Goal: Find contact information: Find contact information

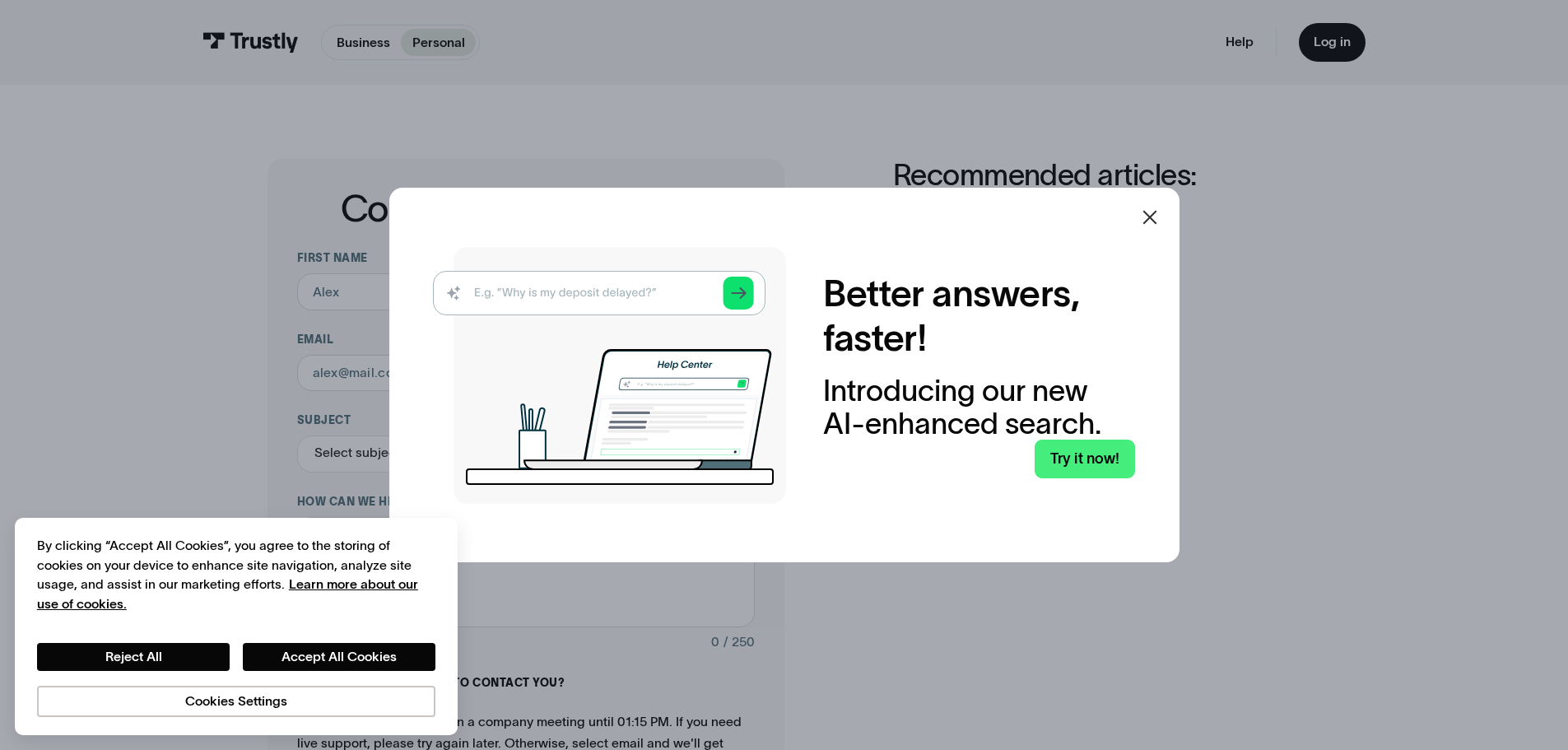
click at [1125, 217] on div "Better answers, faster! Introducing our new AI-enhanced search. Try it now!" at bounding box center [784, 376] width 790 height 376
click at [1141, 211] on div at bounding box center [1150, 217] width 39 height 39
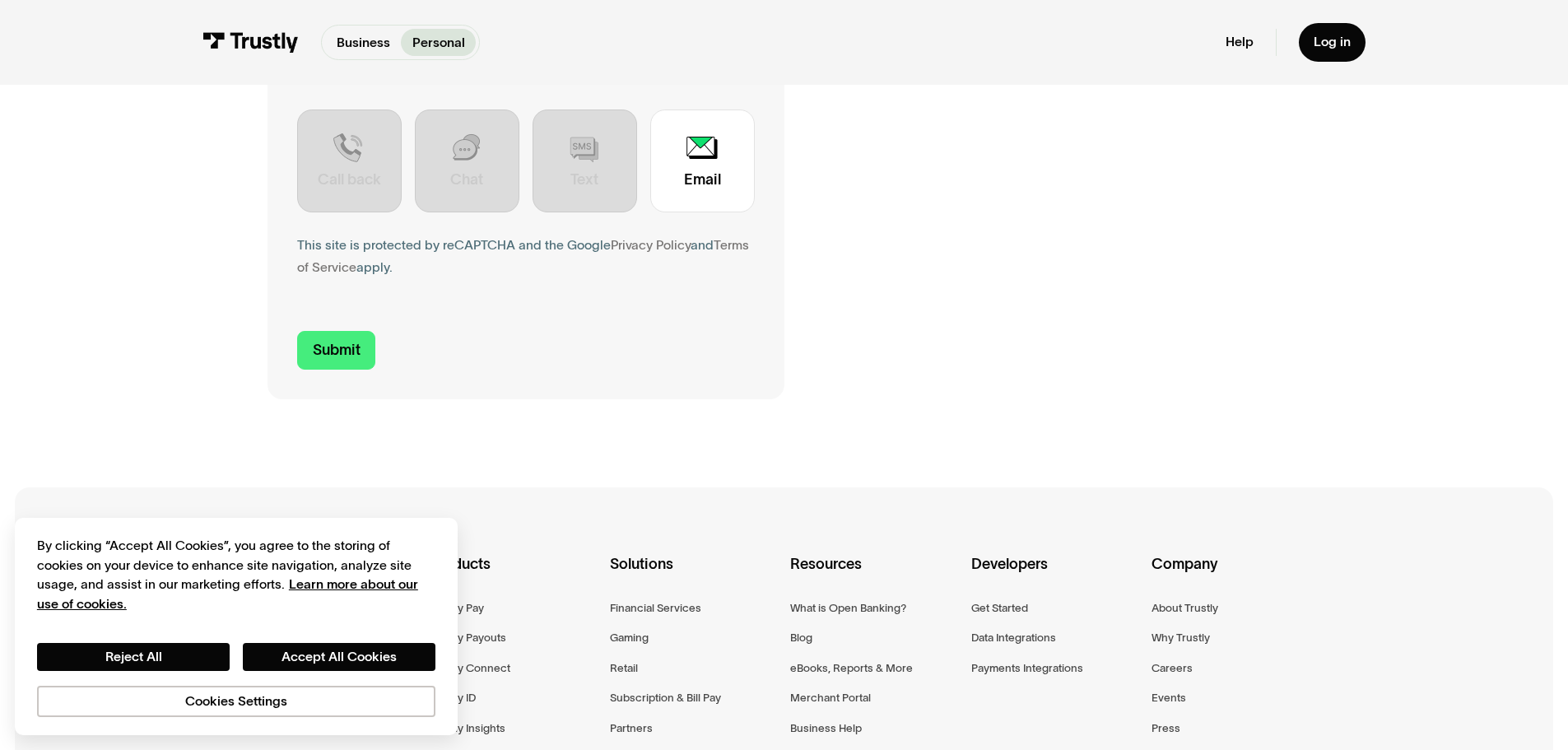
scroll to position [1013, 0]
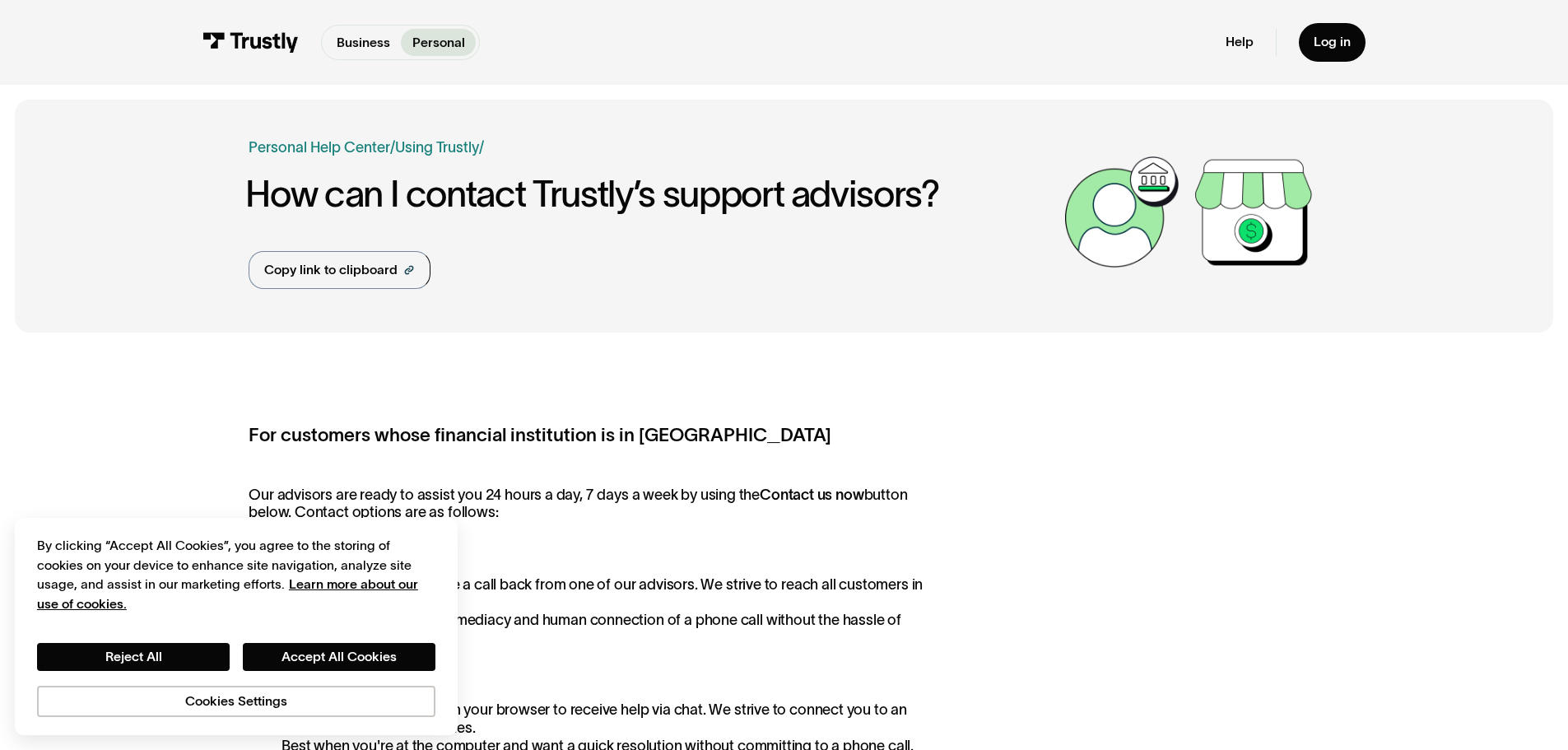
scroll to position [742, 0]
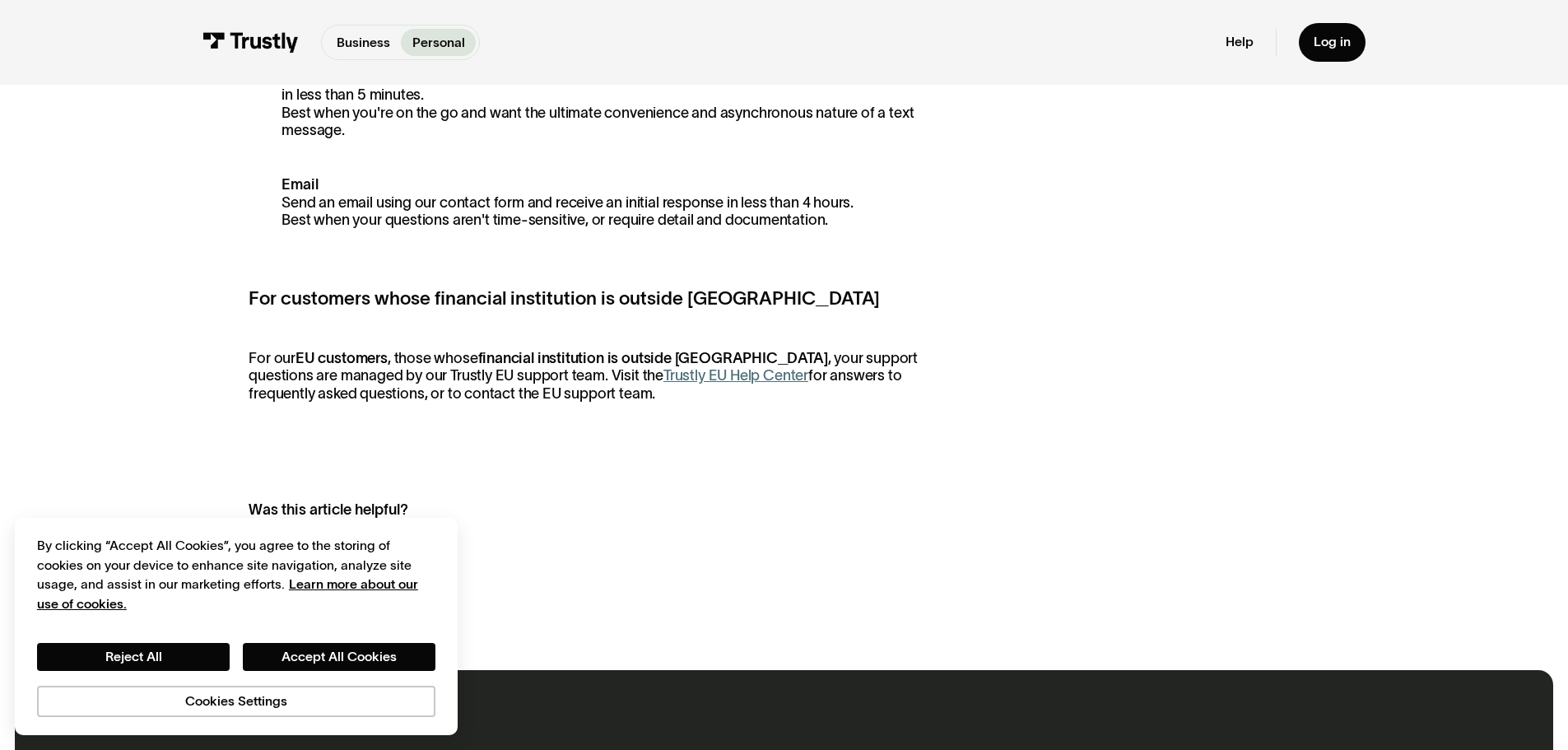
click at [422, 509] on div "Was this article helpful?" at bounding box center [573, 510] width 649 height 23
click at [427, 524] on div "By clicking “Accept All Cookies”, you agree to the storing of cookies on your d…" at bounding box center [236, 626] width 442 height 217
click at [421, 543] on div "By clicking “Accept All Cookies”, you agree to the storing of cookies on your d…" at bounding box center [236, 574] width 398 height 77
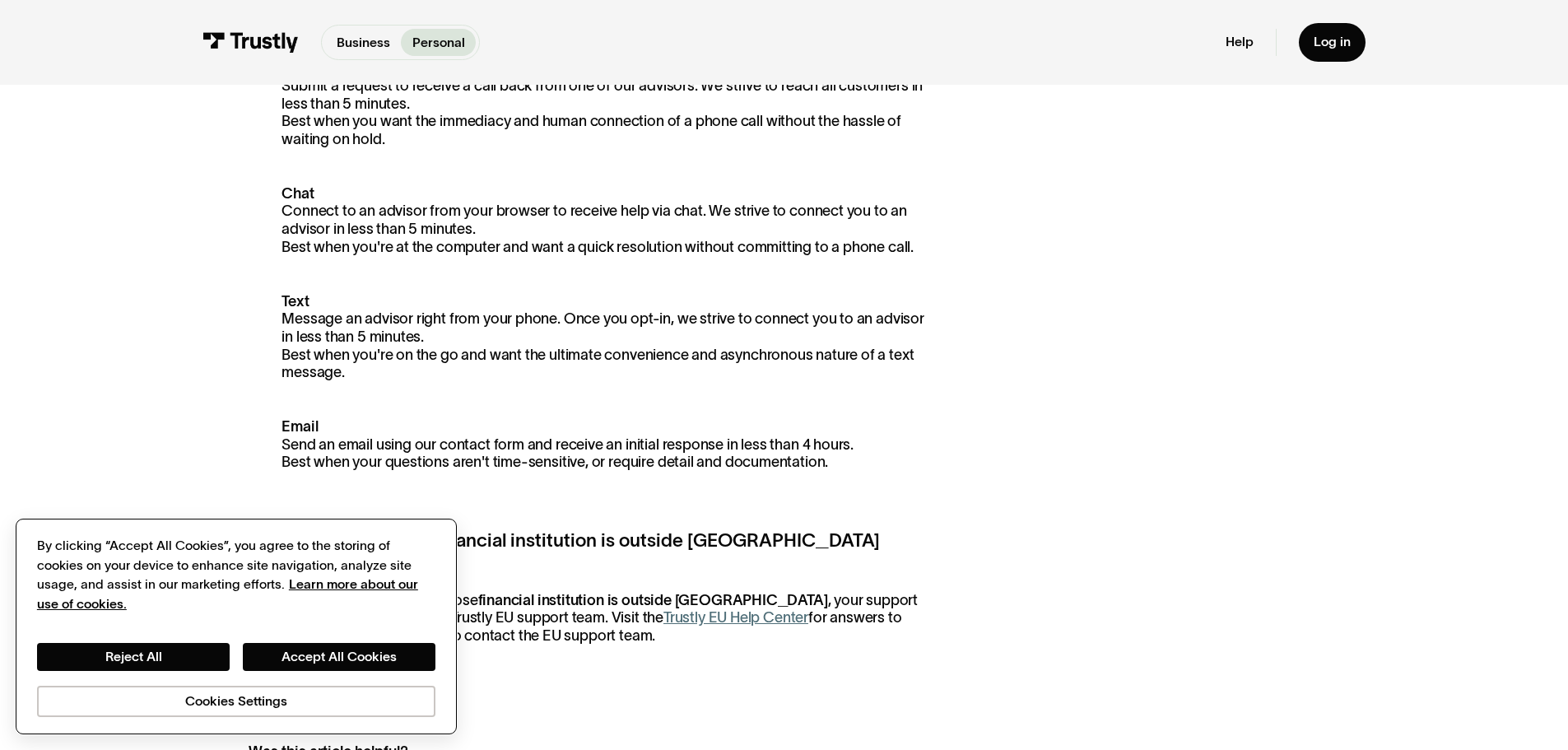
scroll to position [494, 0]
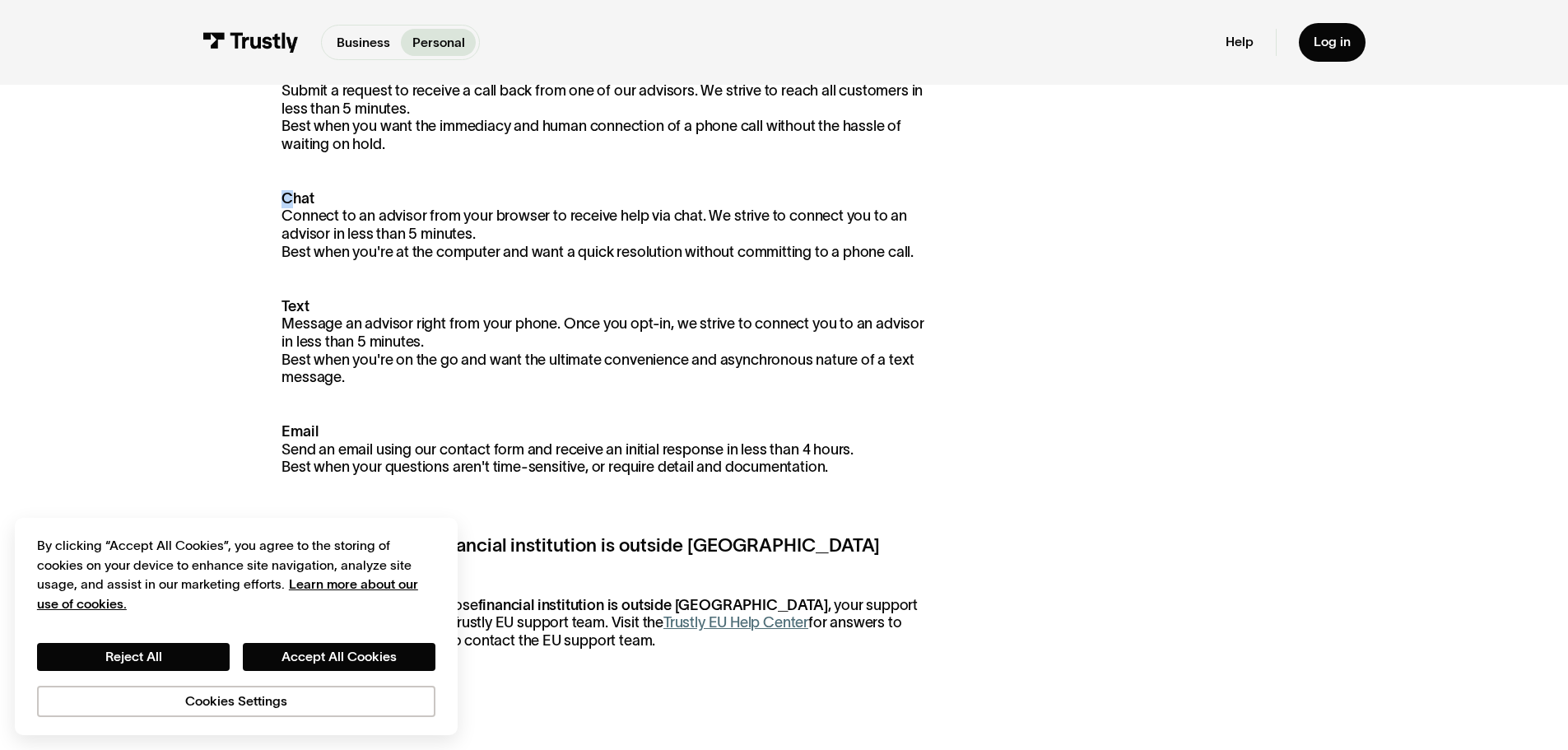
drag, startPoint x: 293, startPoint y: 209, endPoint x: 467, endPoint y: 270, distance: 184.4
click at [462, 270] on div "For customers whose financial institution is in [GEOGRAPHIC_DATA] Our advisors …" at bounding box center [593, 289] width 689 height 722
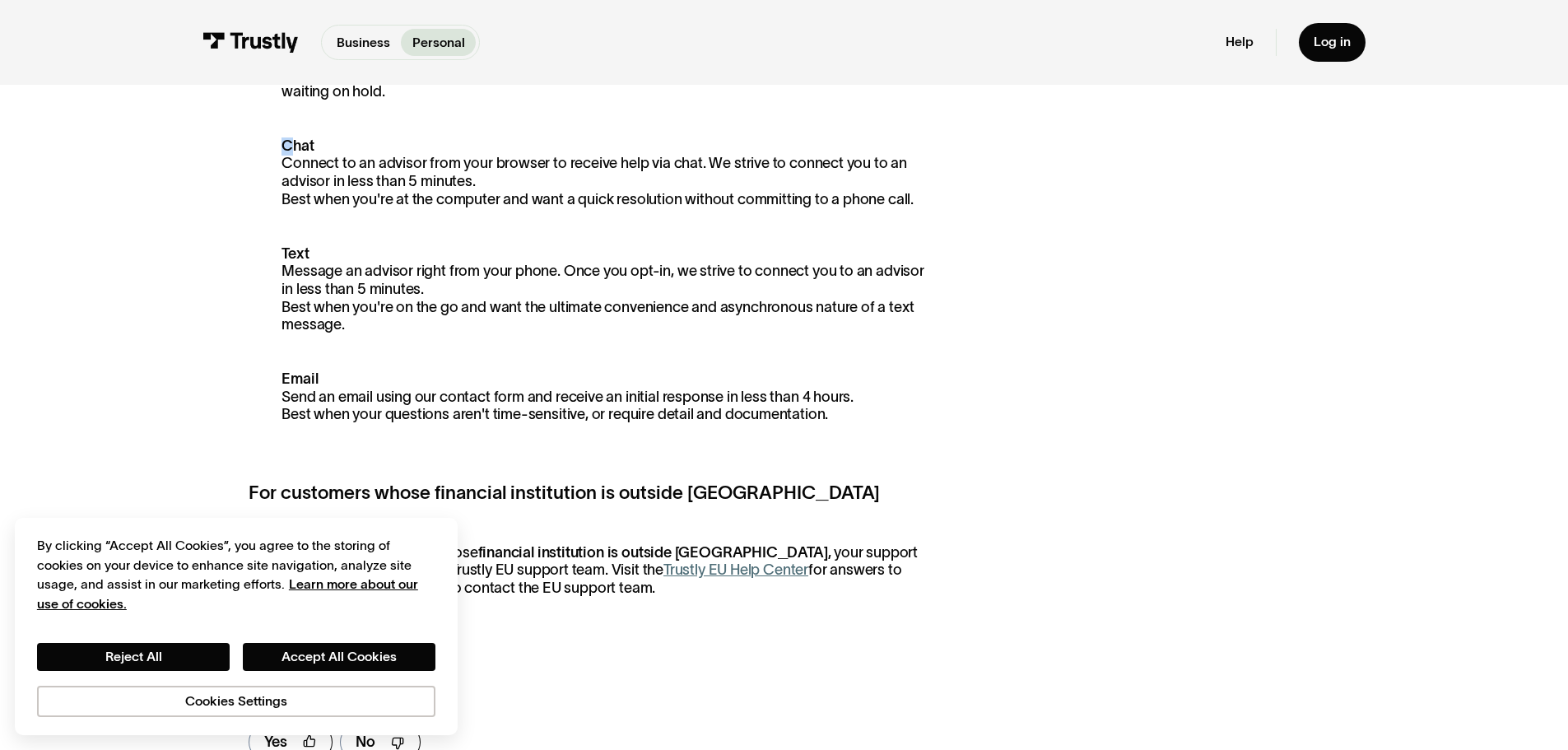
scroll to position [659, 0]
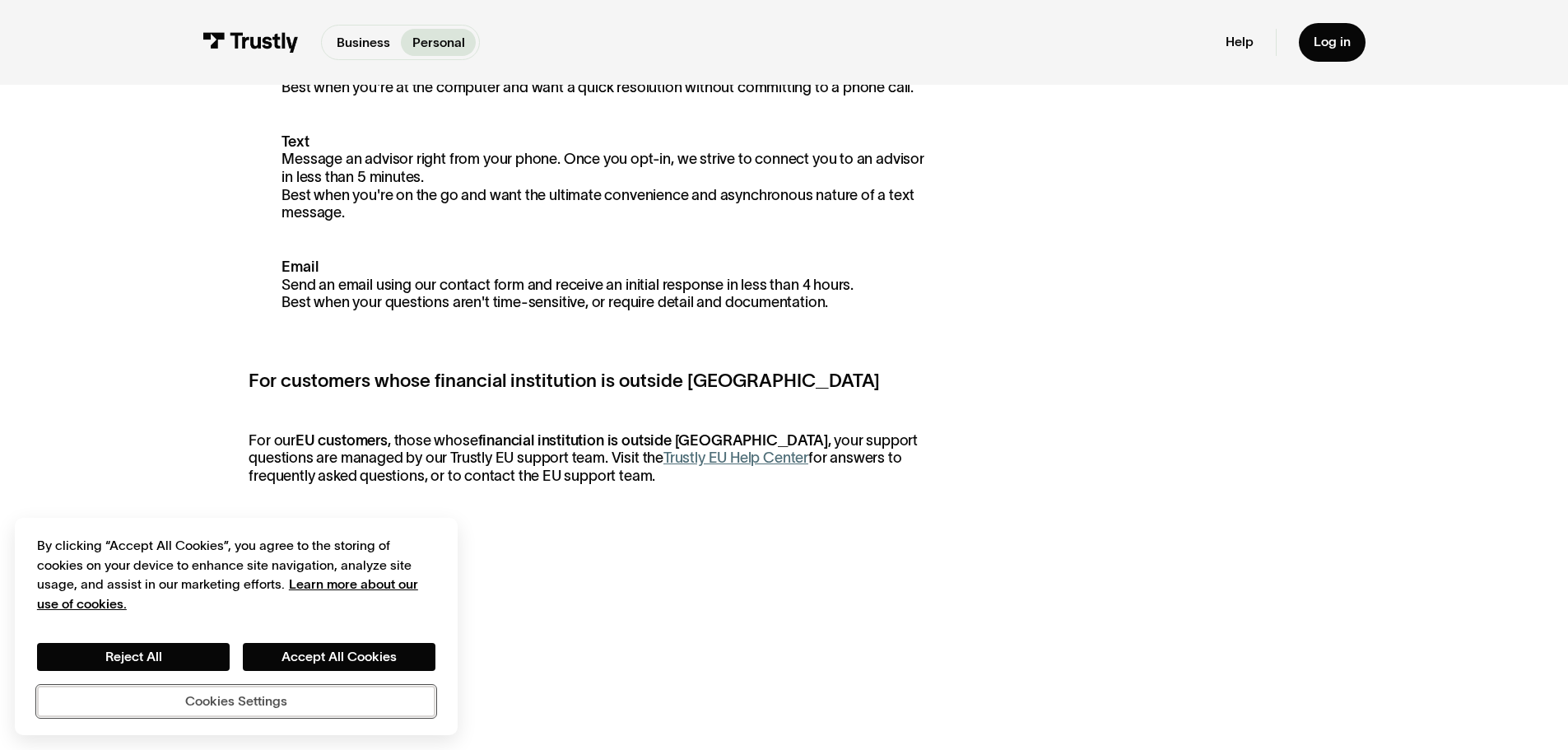
click at [169, 699] on button "Cookies Settings" at bounding box center [236, 701] width 398 height 31
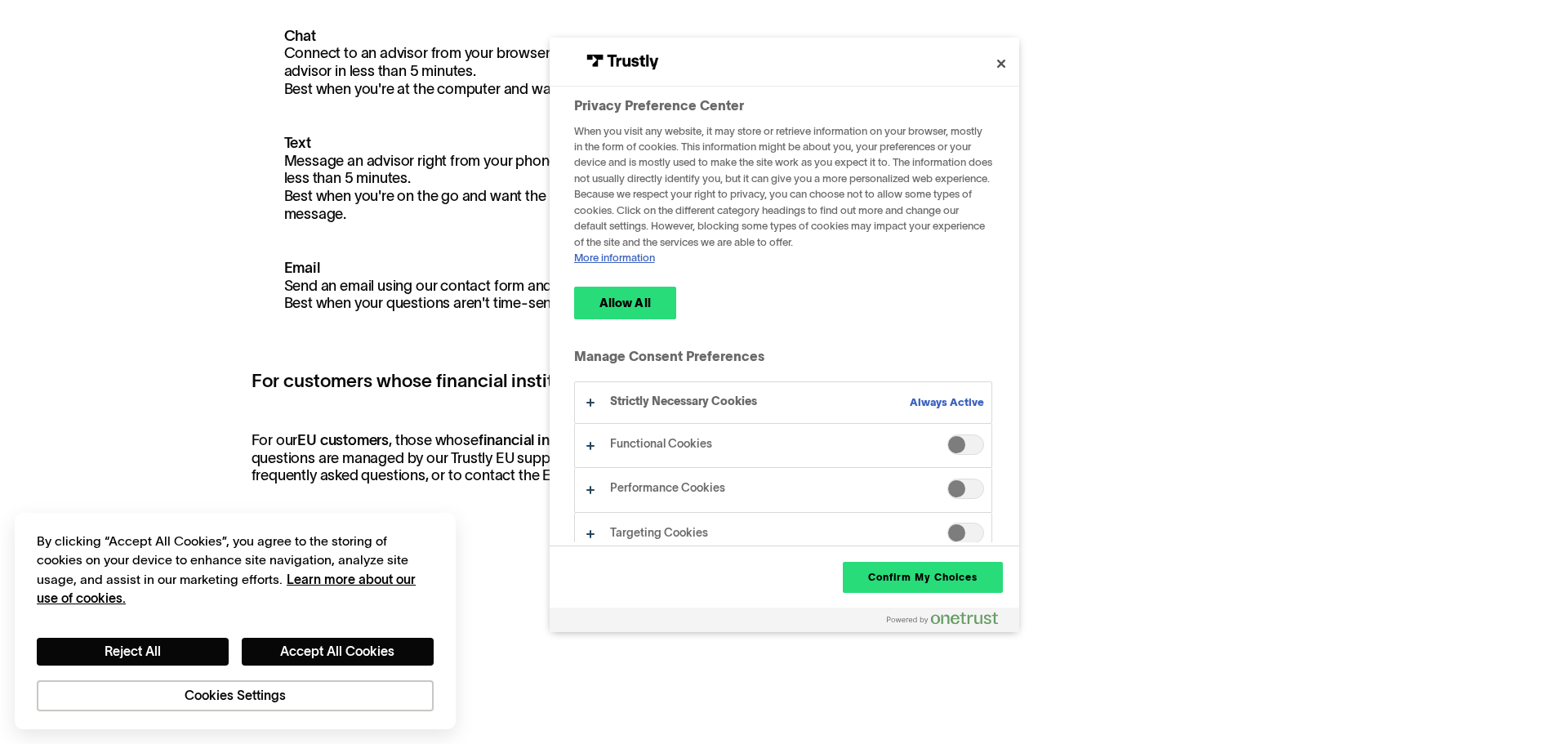
click at [968, 68] on div "Privacy Preference Center" at bounding box center [785, 62] width 470 height 49
click at [998, 68] on button "Close" at bounding box center [1001, 63] width 36 height 36
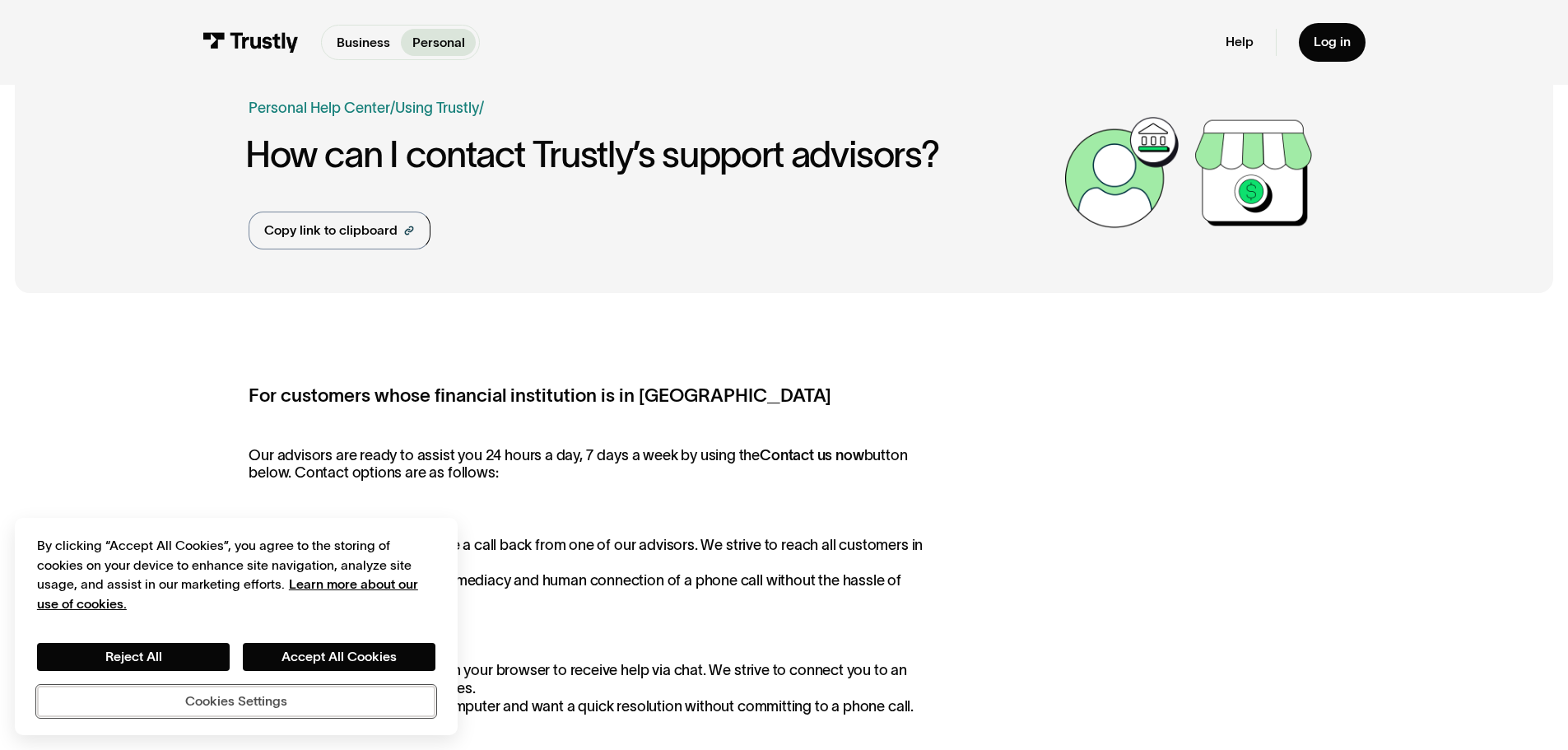
scroll to position [0, 0]
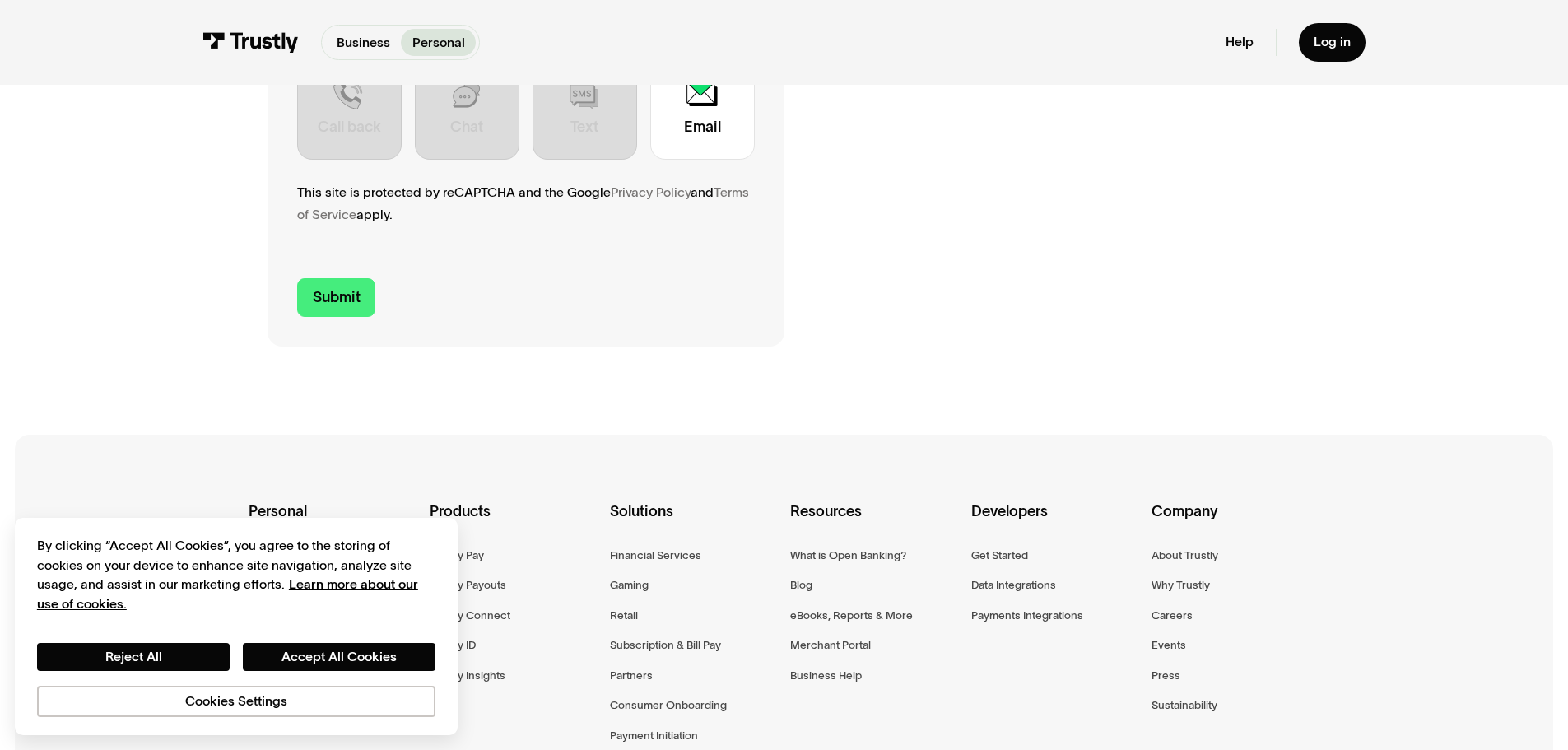
scroll to position [494, 0]
